Goal: Task Accomplishment & Management: Use online tool/utility

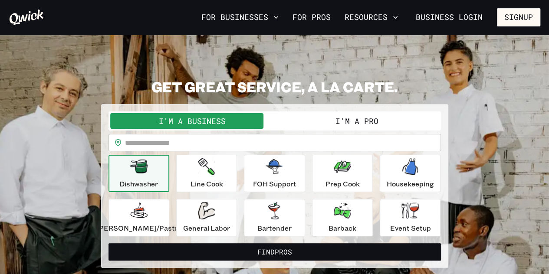
click at [344, 115] on button "I'm a Pro" at bounding box center [357, 121] width 165 height 16
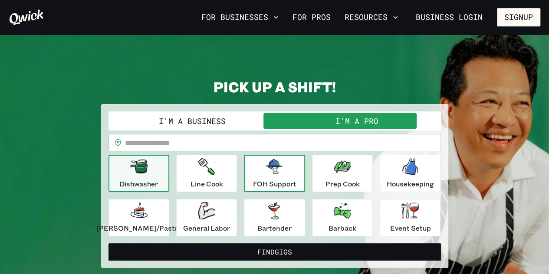
click at [283, 176] on div "FOH Support" at bounding box center [274, 173] width 43 height 31
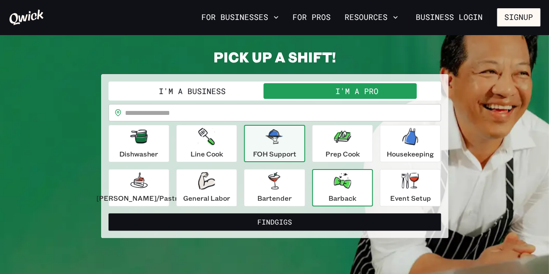
scroll to position [35, 0]
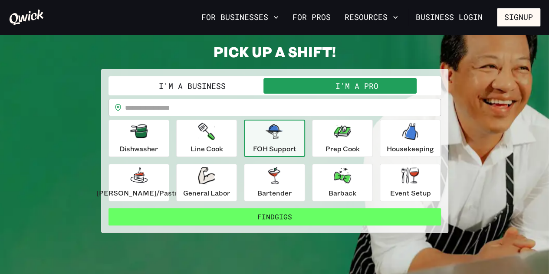
click at [345, 211] on button "Find Gigs" at bounding box center [275, 216] width 332 height 17
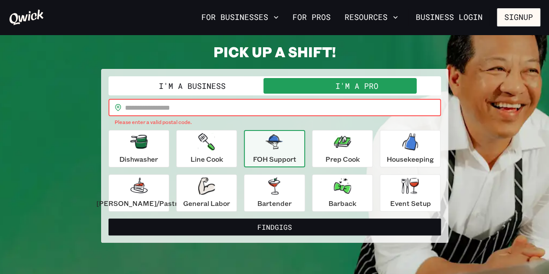
click at [318, 105] on input "text" at bounding box center [283, 107] width 316 height 17
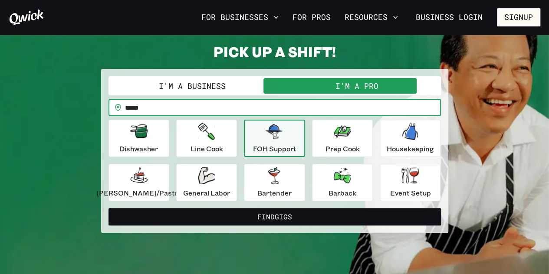
type input "*****"
click at [109, 208] on button "Find Gigs" at bounding box center [275, 216] width 332 height 17
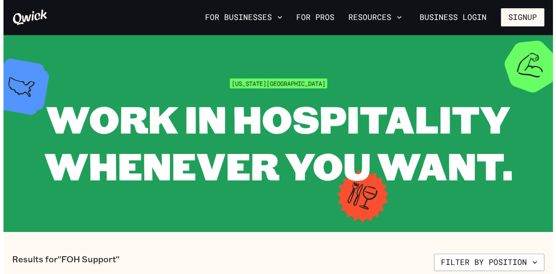
scroll to position [116, 0]
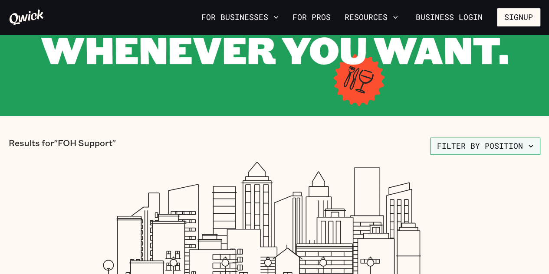
click at [453, 151] on button "Filter by position" at bounding box center [485, 146] width 110 height 17
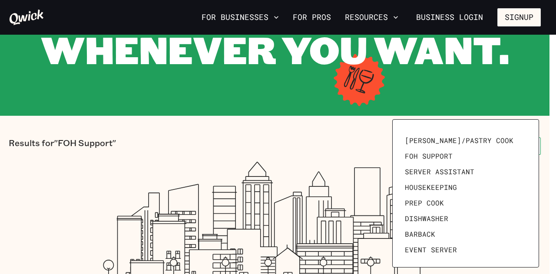
scroll to position [0, 0]
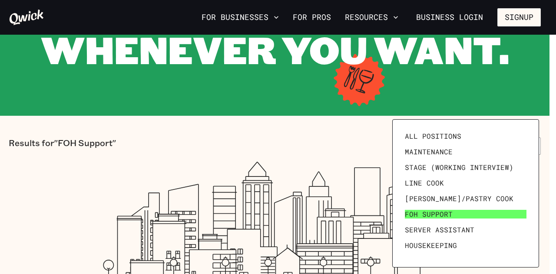
click at [435, 216] on span "FOH Support" at bounding box center [429, 214] width 48 height 9
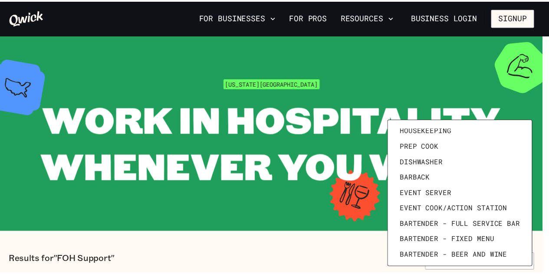
scroll to position [118, 0]
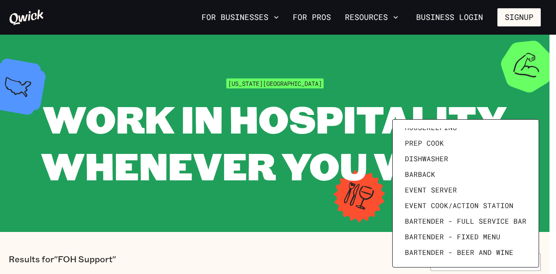
click at [276, 153] on div at bounding box center [278, 137] width 556 height 274
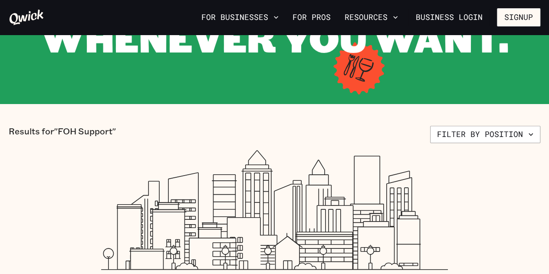
scroll to position [95, 0]
